Goal: Entertainment & Leisure: Consume media (video, audio)

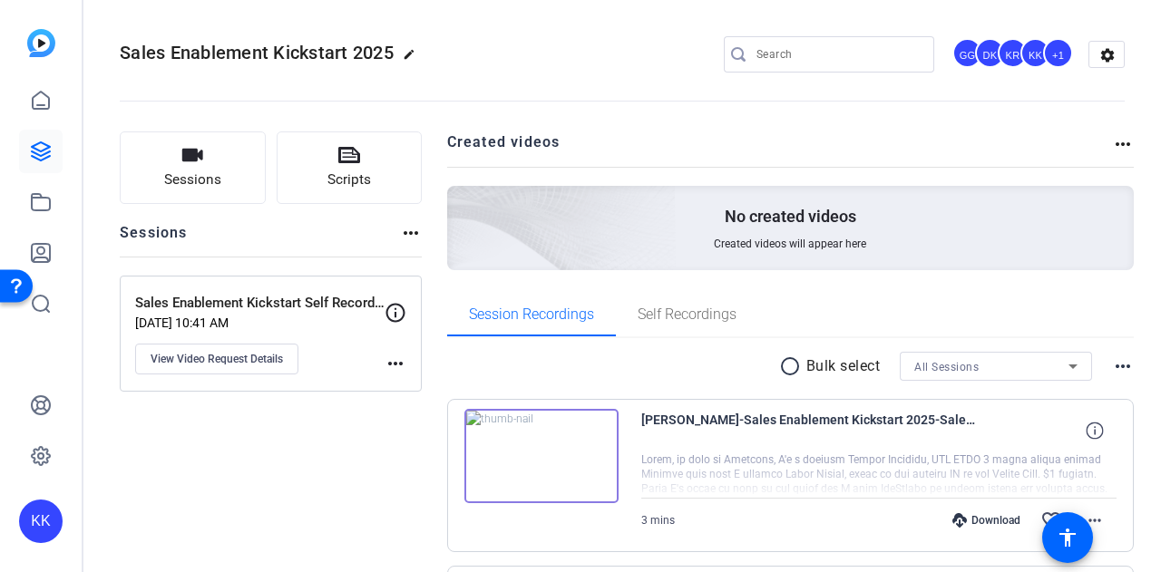
scroll to position [181, 0]
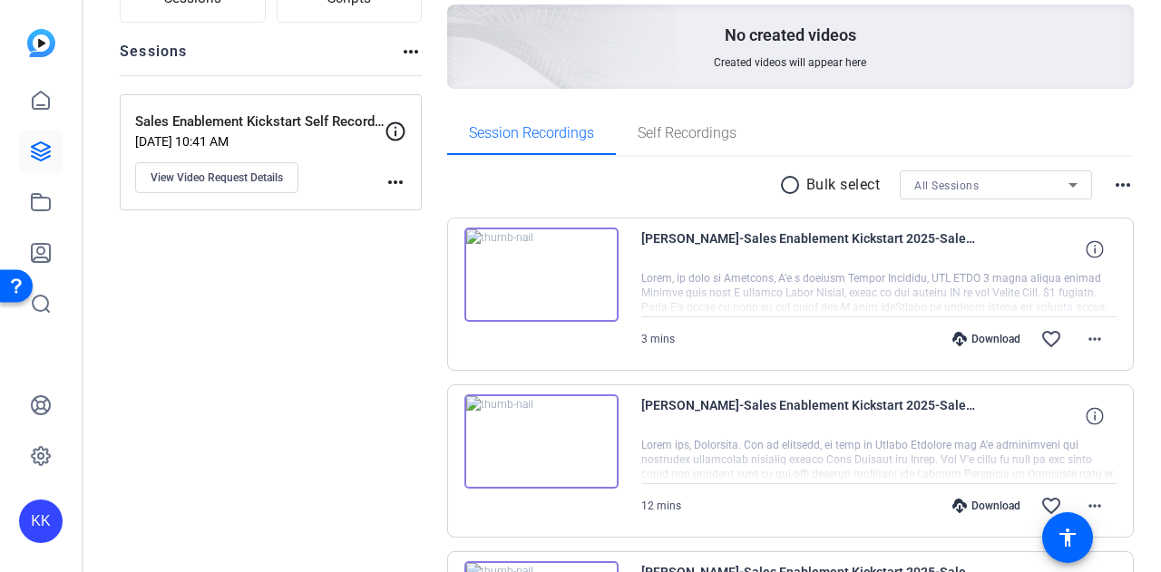
click at [533, 273] on img at bounding box center [542, 275] width 154 height 94
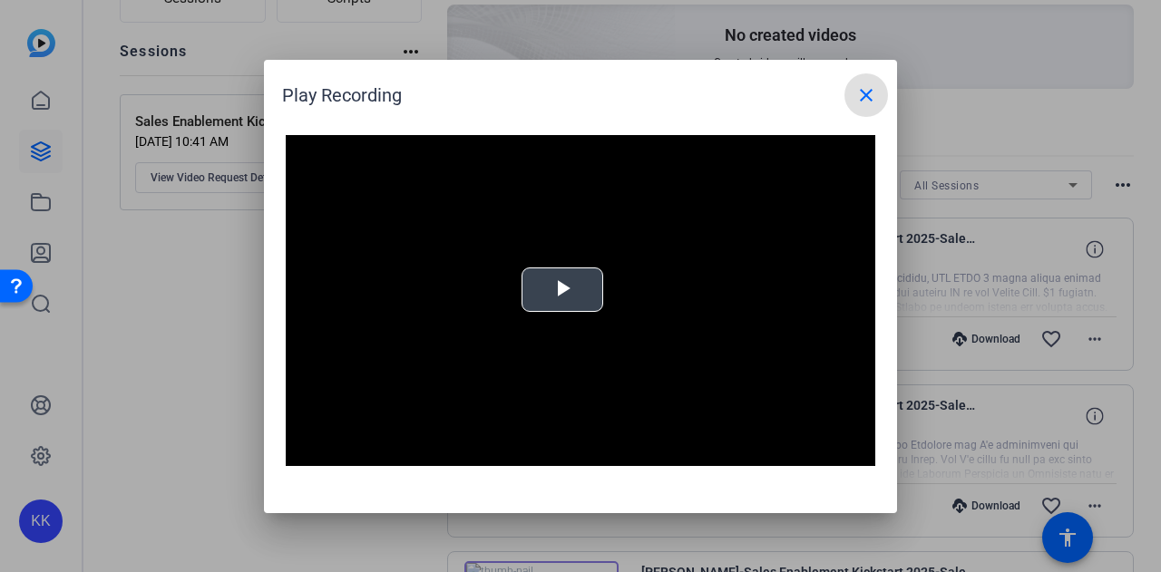
click at [563, 289] on span "Video Player" at bounding box center [563, 289] width 0 height 0
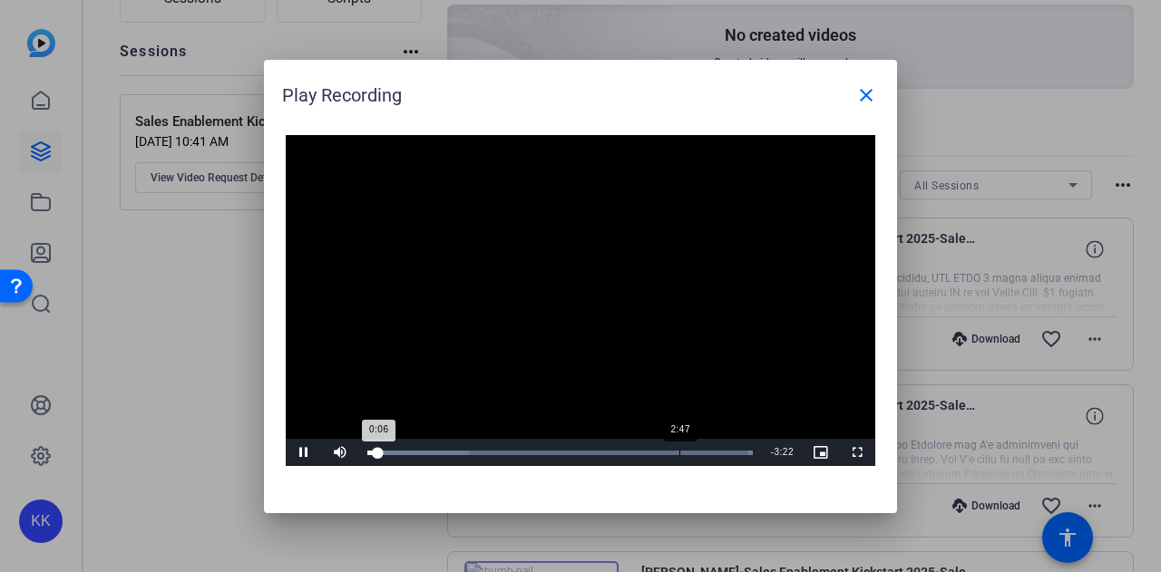
click at [680, 453] on div "2:47" at bounding box center [680, 453] width 1 height 5
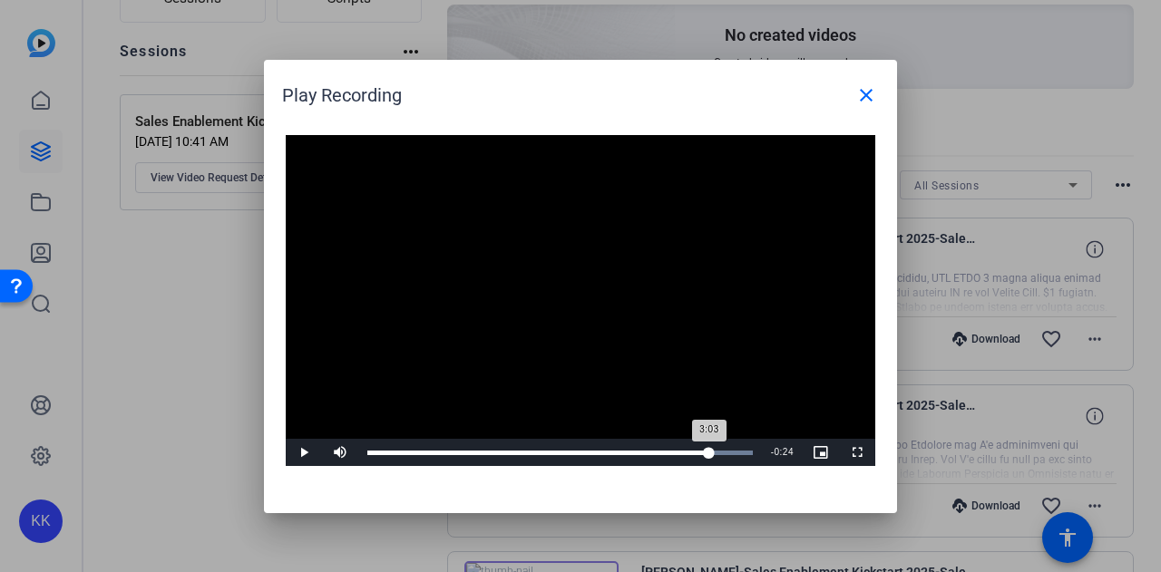
click at [709, 445] on div "Loaded : 100.00% 3:03 3:03" at bounding box center [560, 452] width 404 height 27
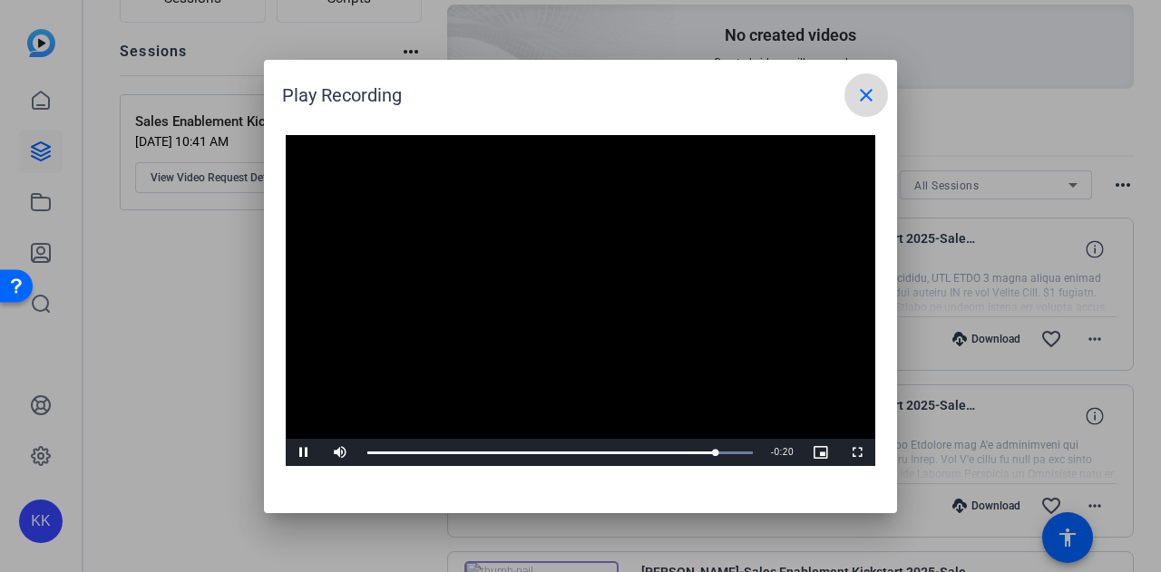
click at [866, 89] on mat-icon "close" at bounding box center [867, 95] width 22 height 22
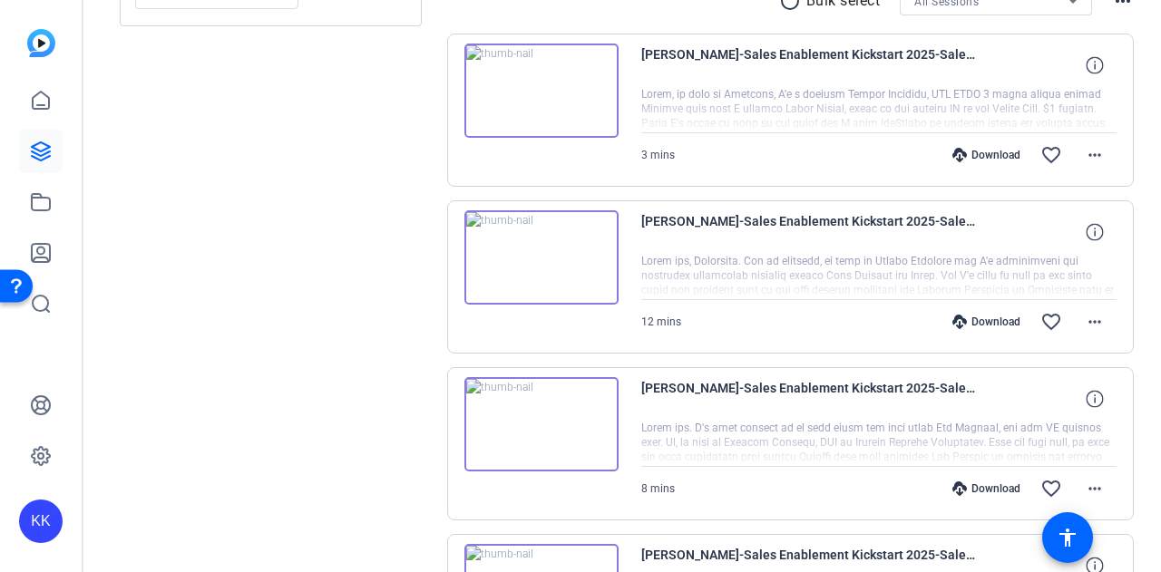
scroll to position [363, 0]
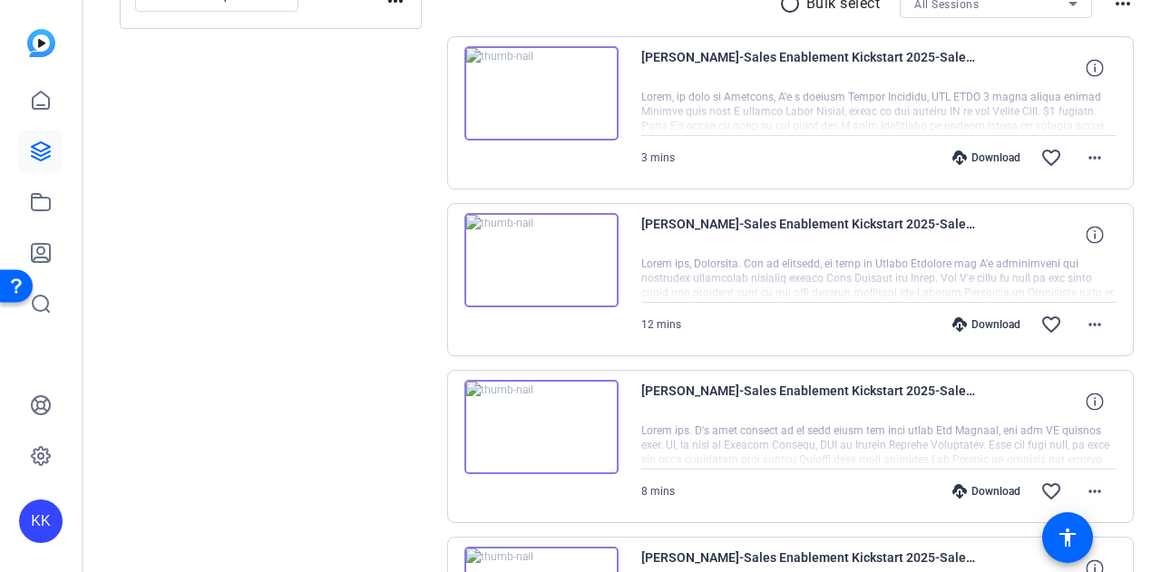
click at [538, 97] on img at bounding box center [542, 93] width 154 height 94
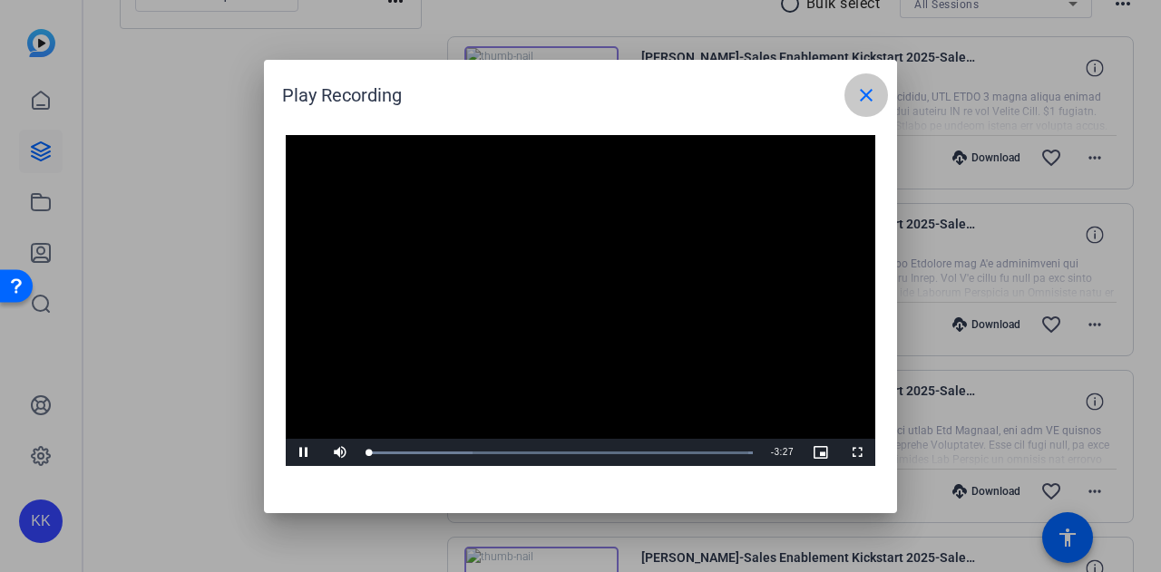
click at [873, 103] on mat-icon "close" at bounding box center [867, 95] width 22 height 22
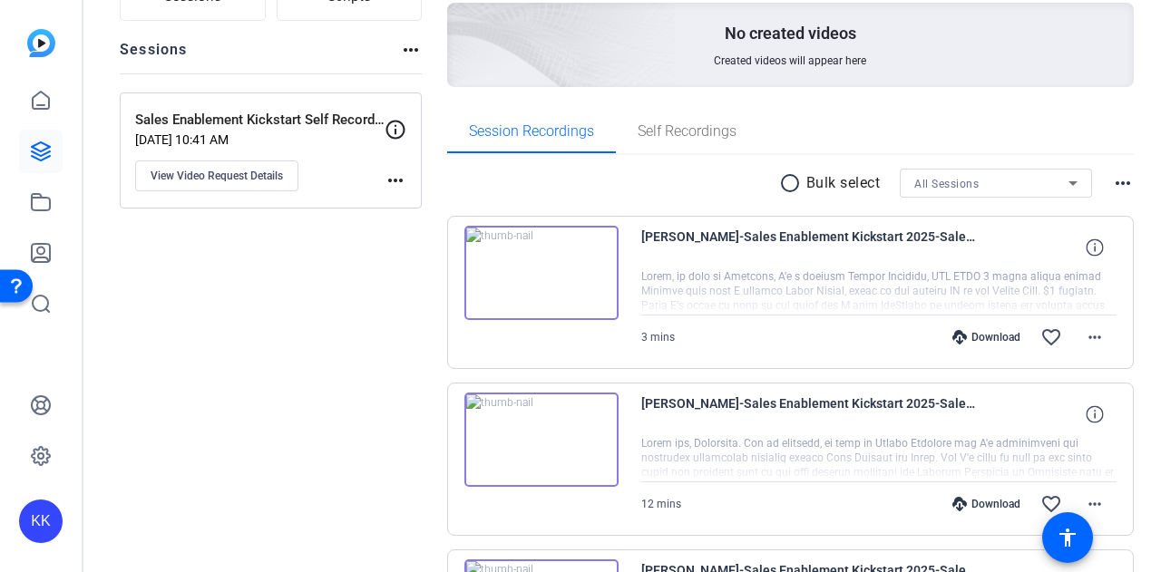
scroll to position [181, 0]
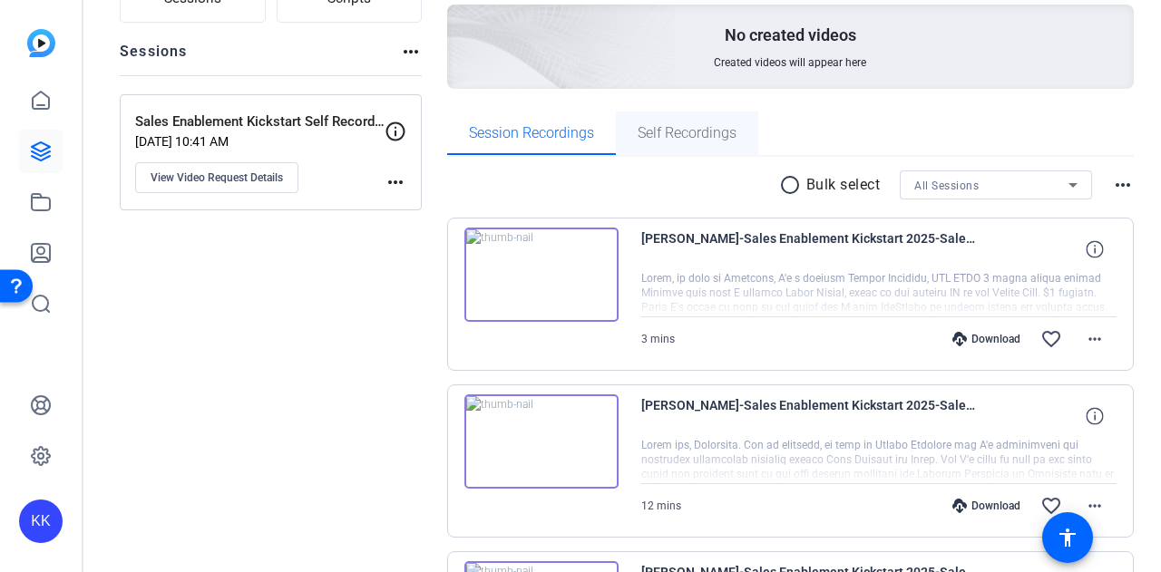
click at [696, 142] on span "Self Recordings" at bounding box center [687, 134] width 99 height 44
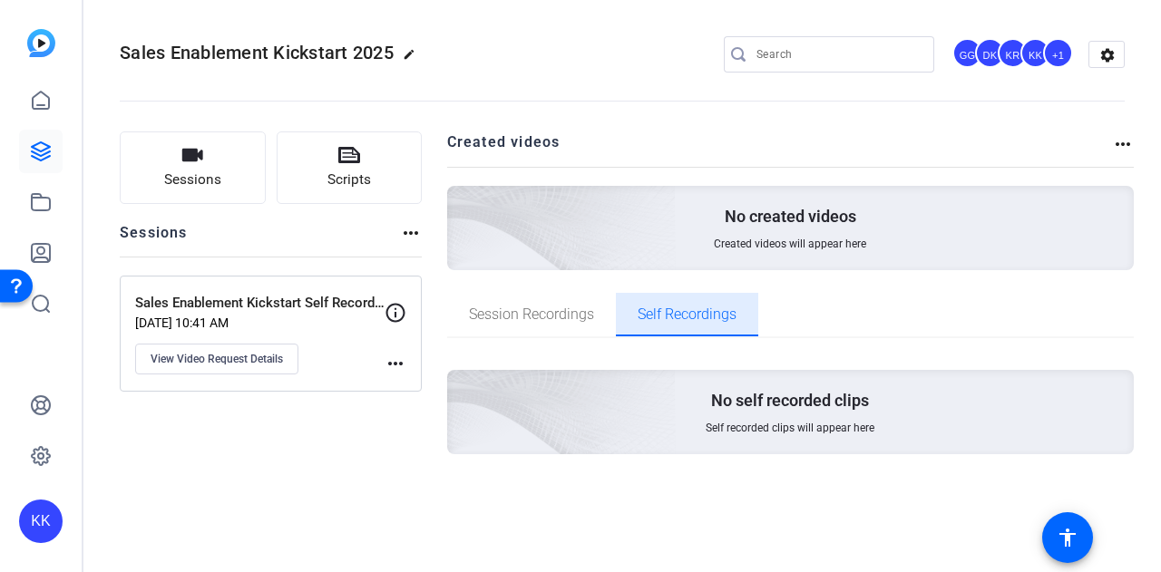
scroll to position [0, 0]
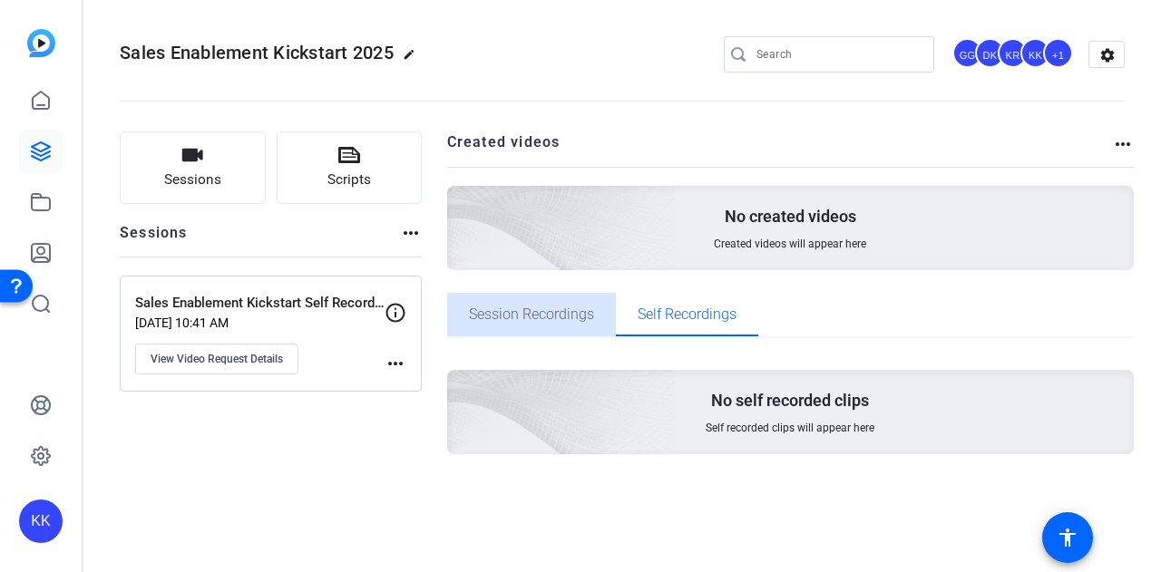
click at [543, 308] on span "Session Recordings" at bounding box center [531, 315] width 125 height 15
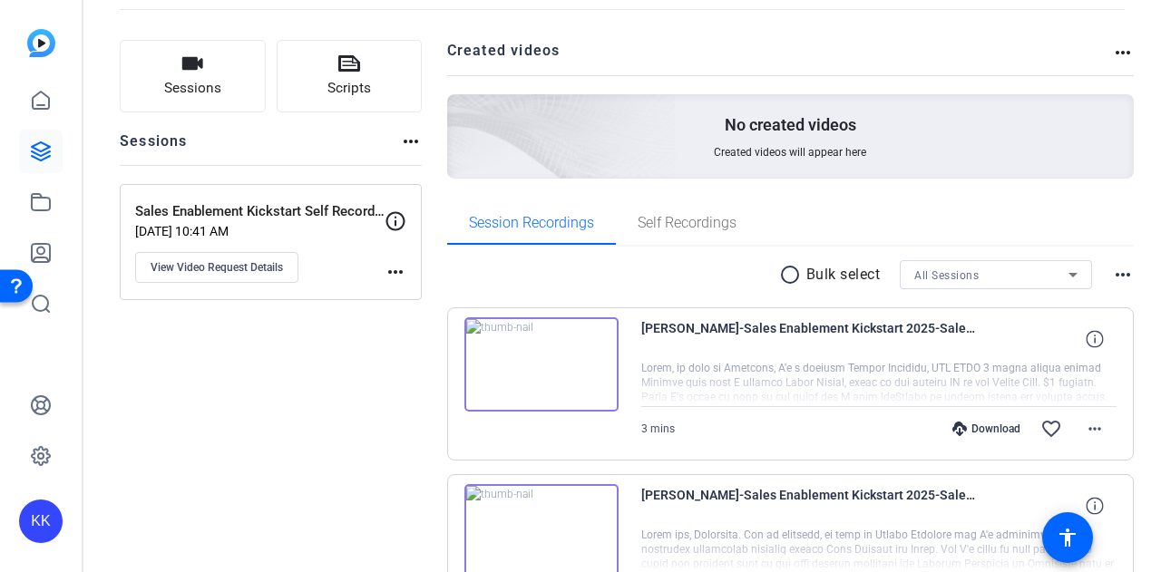
scroll to position [91, 0]
click at [547, 350] on img at bounding box center [542, 365] width 154 height 94
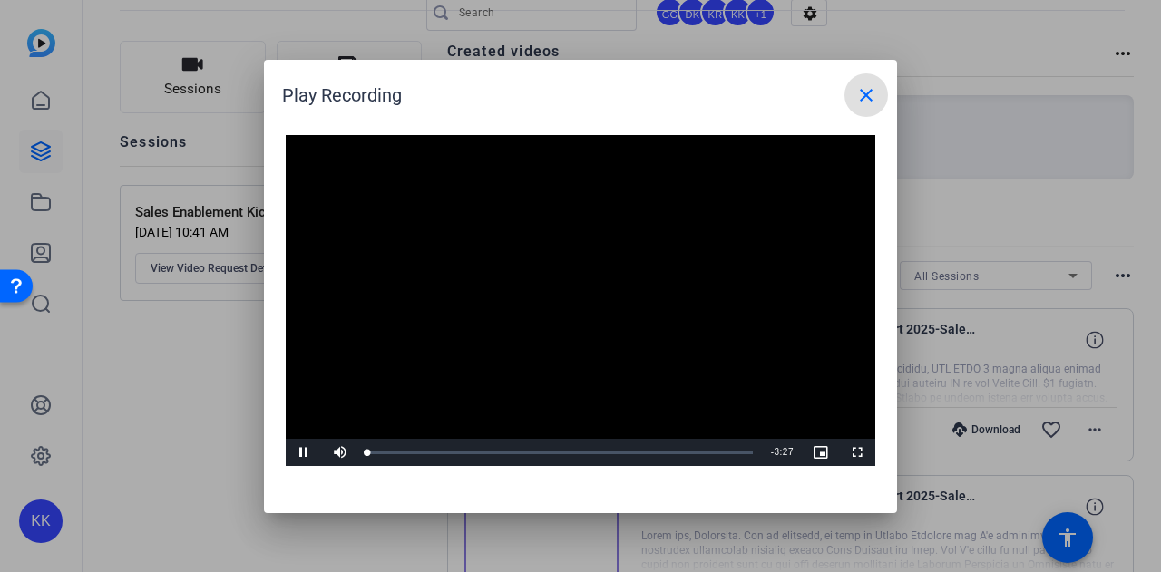
click at [548, 293] on video "Video Player" at bounding box center [581, 301] width 590 height 332
click at [307, 453] on span "Video Player" at bounding box center [304, 453] width 36 height 0
